Goal: Task Accomplishment & Management: Complete application form

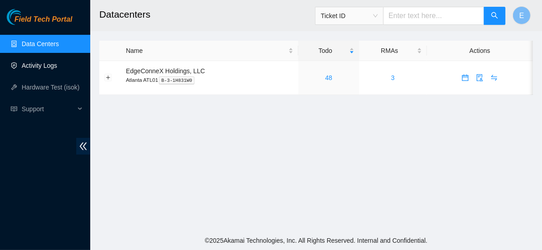
click at [46, 67] on link "Activity Logs" at bounding box center [40, 65] width 36 height 7
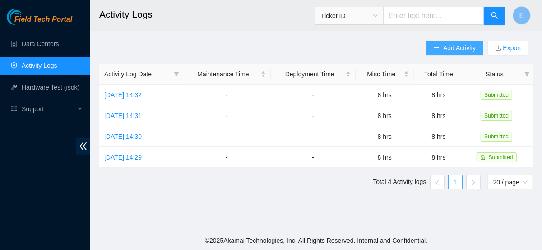
click at [458, 53] on button "Add Activity" at bounding box center [454, 48] width 57 height 14
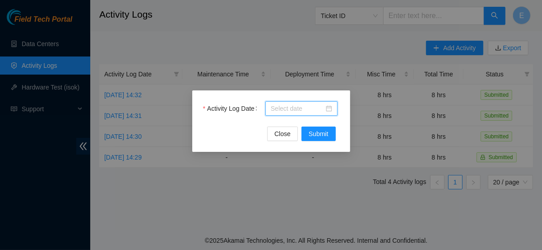
click at [275, 112] on body "Field Tech Portal Data Centers Activity Logs Hardware Test (isok) Support Activ…" at bounding box center [271, 125] width 542 height 250
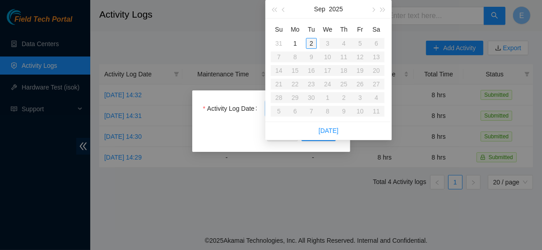
type input "2025-09-02"
click at [309, 43] on div "2" at bounding box center [311, 43] width 11 height 11
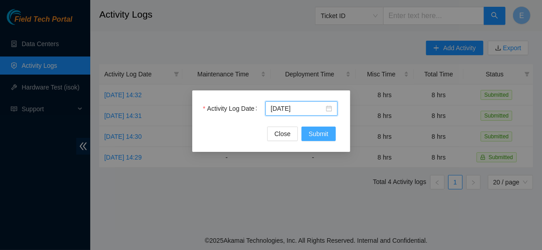
click at [318, 136] on span "Submit" at bounding box center [319, 134] width 20 height 10
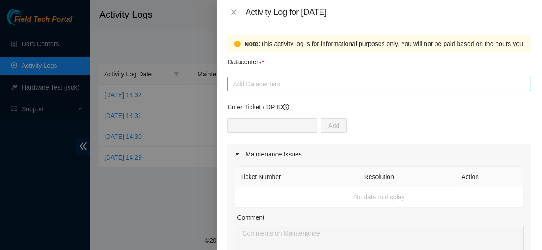
click at [309, 79] on div at bounding box center [379, 84] width 299 height 11
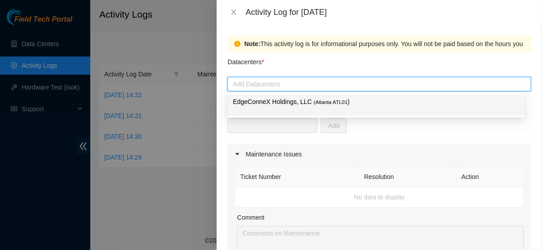
click at [278, 108] on div "EdgeConneX Holdings, LLC ( Atlanta ATL01 )" at bounding box center [376, 105] width 286 height 17
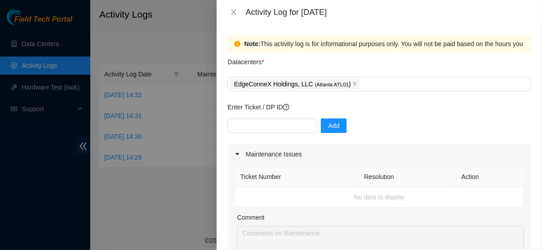
click at [421, 136] on div "Add" at bounding box center [380, 130] width 304 height 25
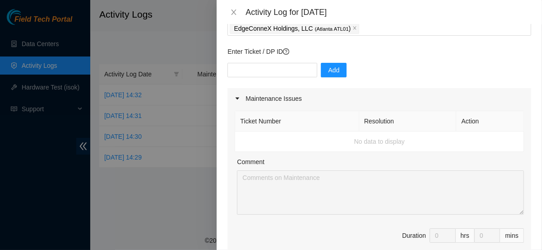
scroll to position [56, 0]
click at [235, 99] on icon "caret-right" at bounding box center [237, 97] width 5 height 5
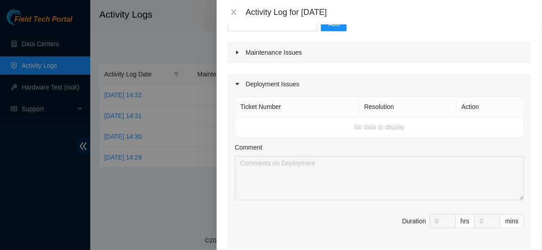
scroll to position [104, 0]
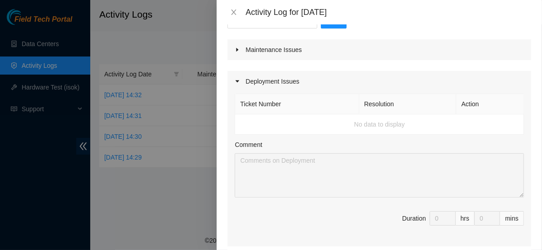
click at [322, 126] on td "No data to display" at bounding box center [379, 124] width 289 height 20
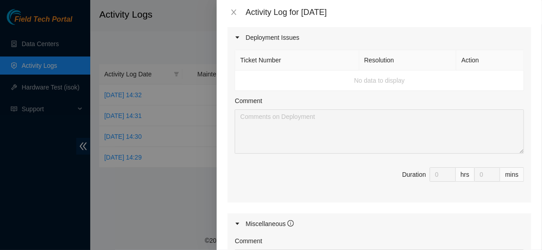
scroll to position [91, 0]
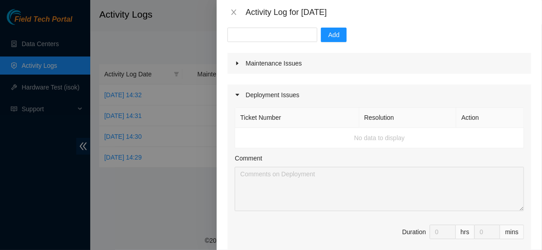
click at [238, 95] on icon "caret-right" at bounding box center [237, 94] width 5 height 5
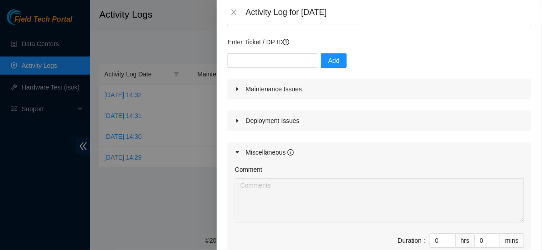
scroll to position [59, 0]
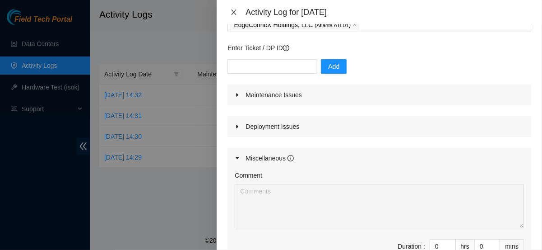
click at [237, 9] on icon "close" at bounding box center [233, 12] width 7 height 7
